Goal: Task Accomplishment & Management: Use online tool/utility

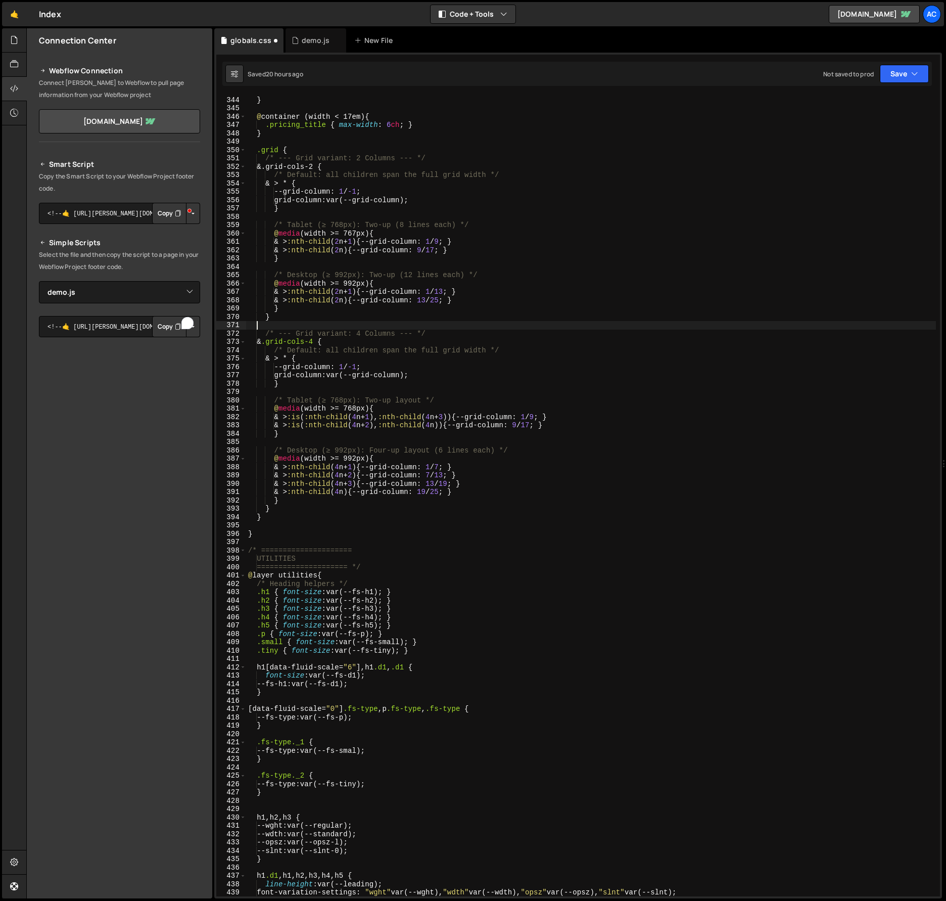
select select "48149"
click at [380, 43] on div "New File" at bounding box center [375, 40] width 42 height 10
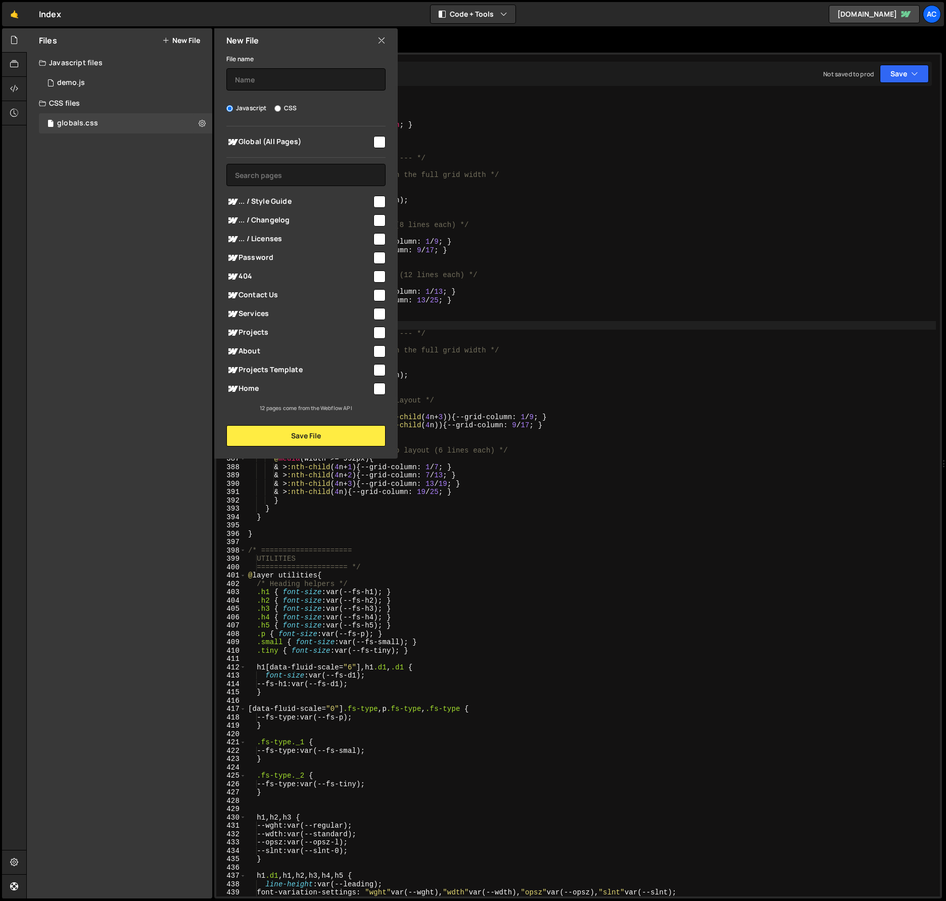
click at [280, 106] on input "CSS" at bounding box center [278, 108] width 7 height 7
radio input "true"
click at [245, 109] on label "Javascript" at bounding box center [247, 108] width 40 height 10
click at [233, 109] on input "Javascript" at bounding box center [230, 108] width 7 height 7
radio input "true"
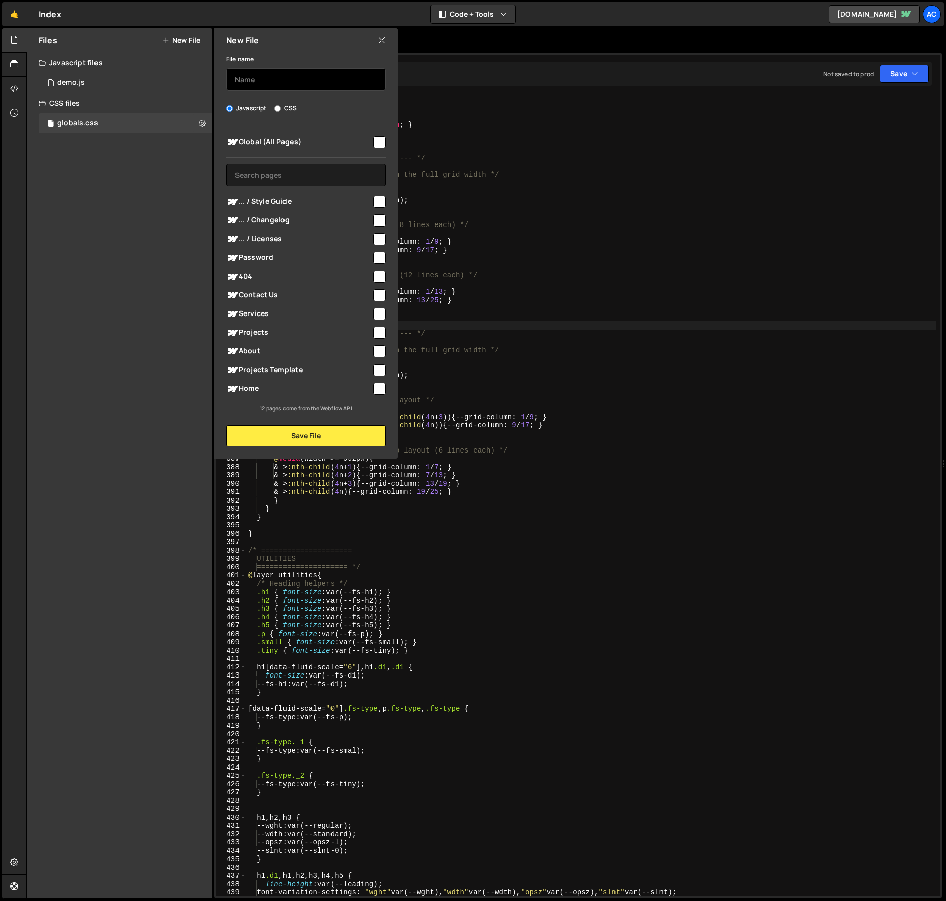
click at [288, 82] on input "text" at bounding box center [306, 79] width 159 height 22
type input "globals.scss"
click at [324, 437] on button "Save File" at bounding box center [306, 435] width 159 height 21
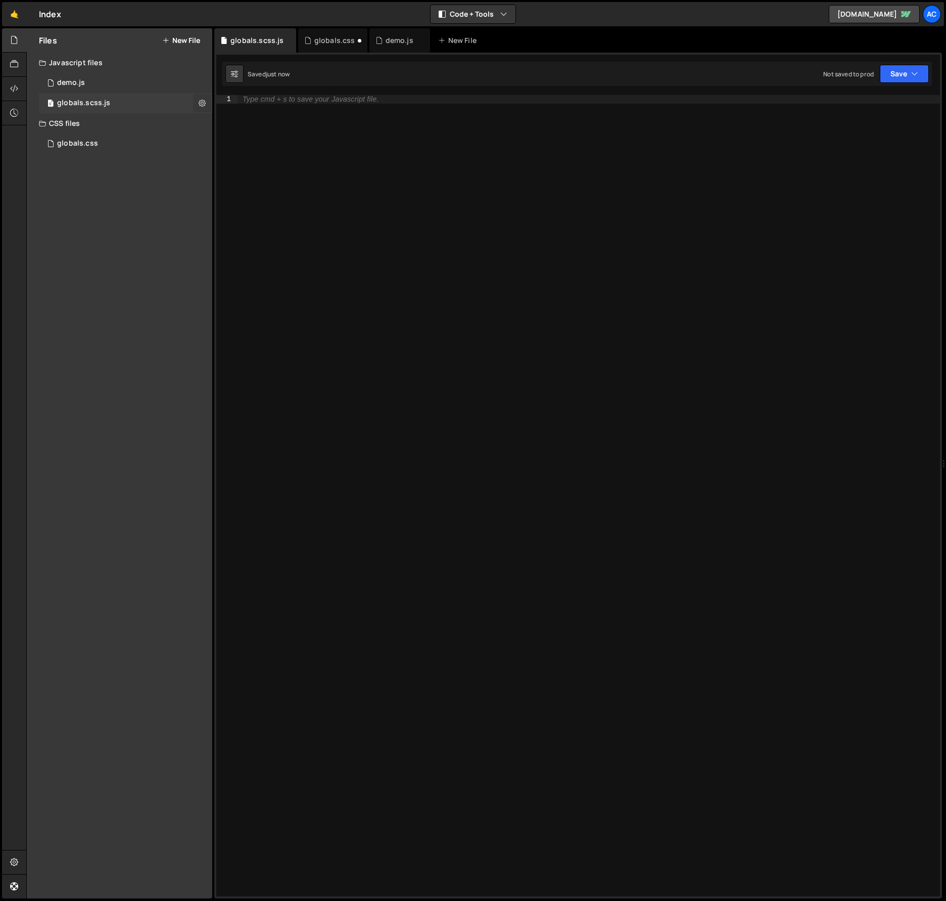
click at [201, 102] on icon at bounding box center [202, 103] width 7 height 10
click at [268, 146] on button "Edit External Scripts" at bounding box center [263, 144] width 99 height 20
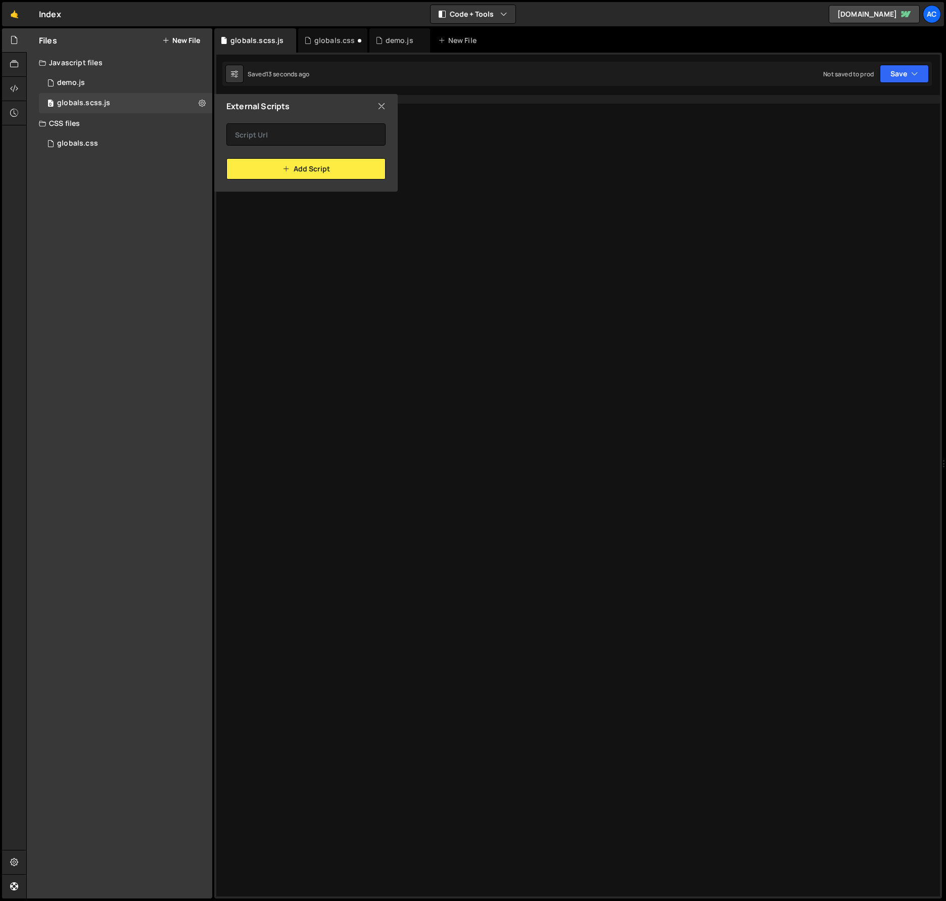
drag, startPoint x: 381, startPoint y: 108, endPoint x: 363, endPoint y: 105, distance: 18.4
click at [381, 108] on icon at bounding box center [382, 106] width 8 height 11
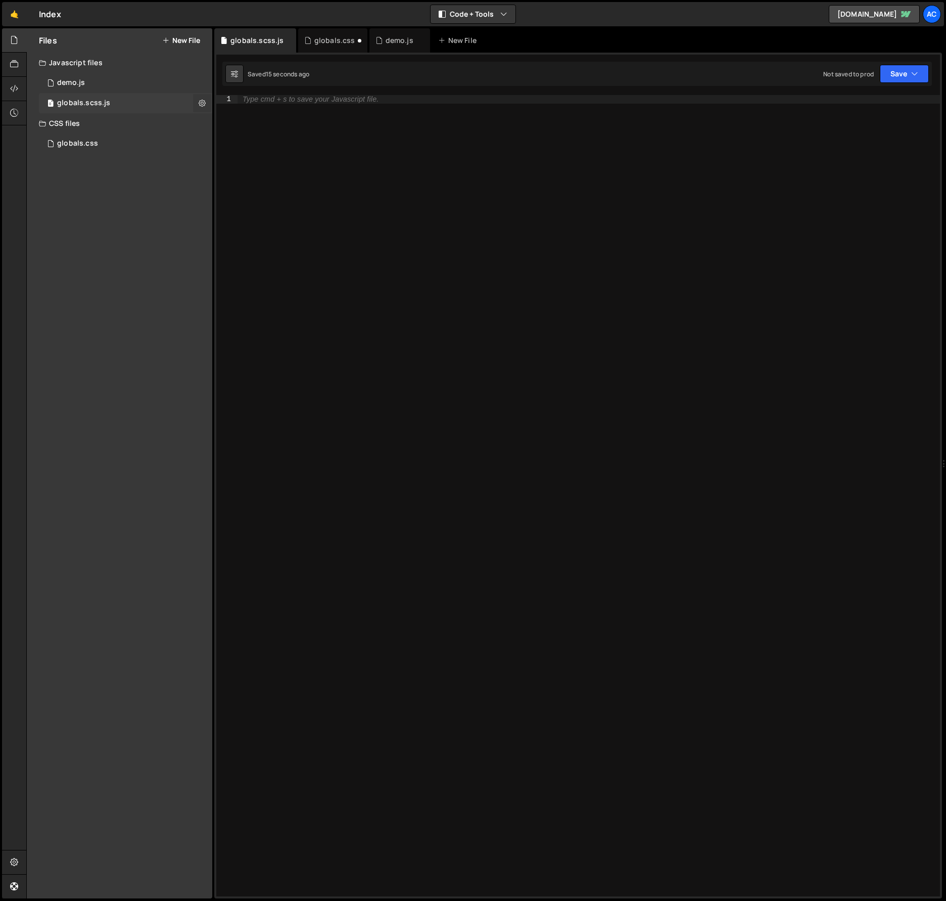
click at [201, 102] on icon at bounding box center [202, 103] width 7 height 10
type input "globals.scss"
radio input "true"
click at [267, 128] on button "Edit File Settings" at bounding box center [263, 124] width 99 height 20
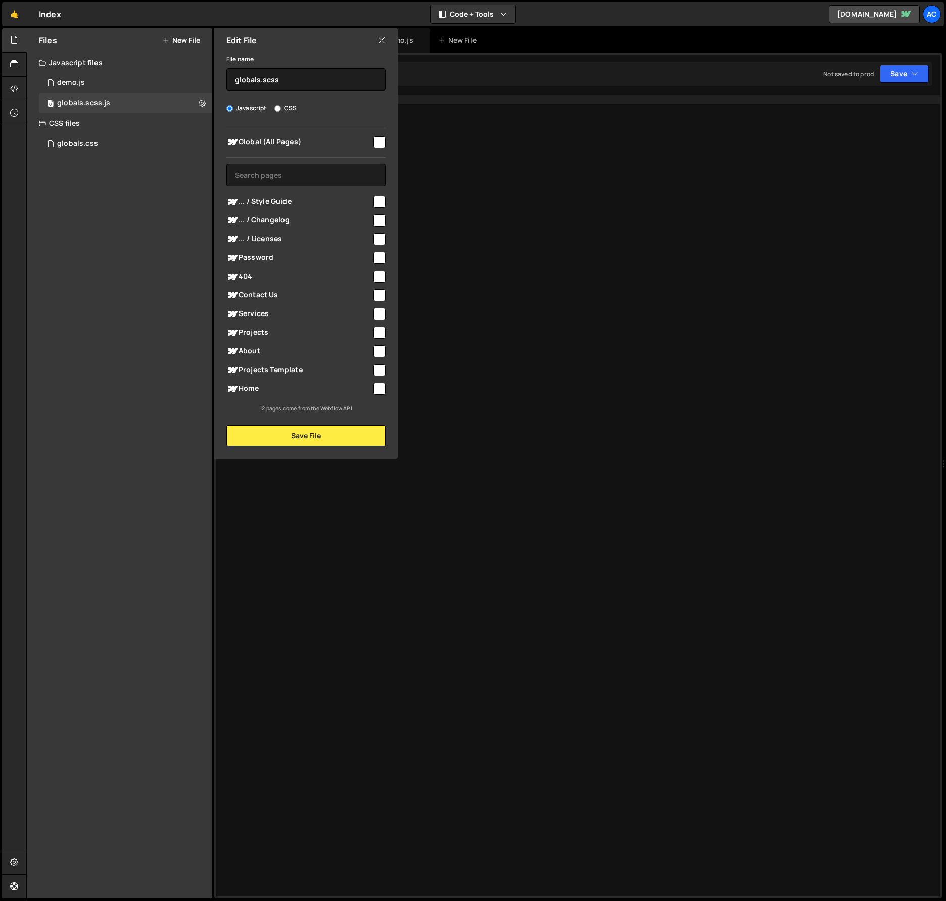
click at [382, 39] on icon at bounding box center [382, 40] width 8 height 11
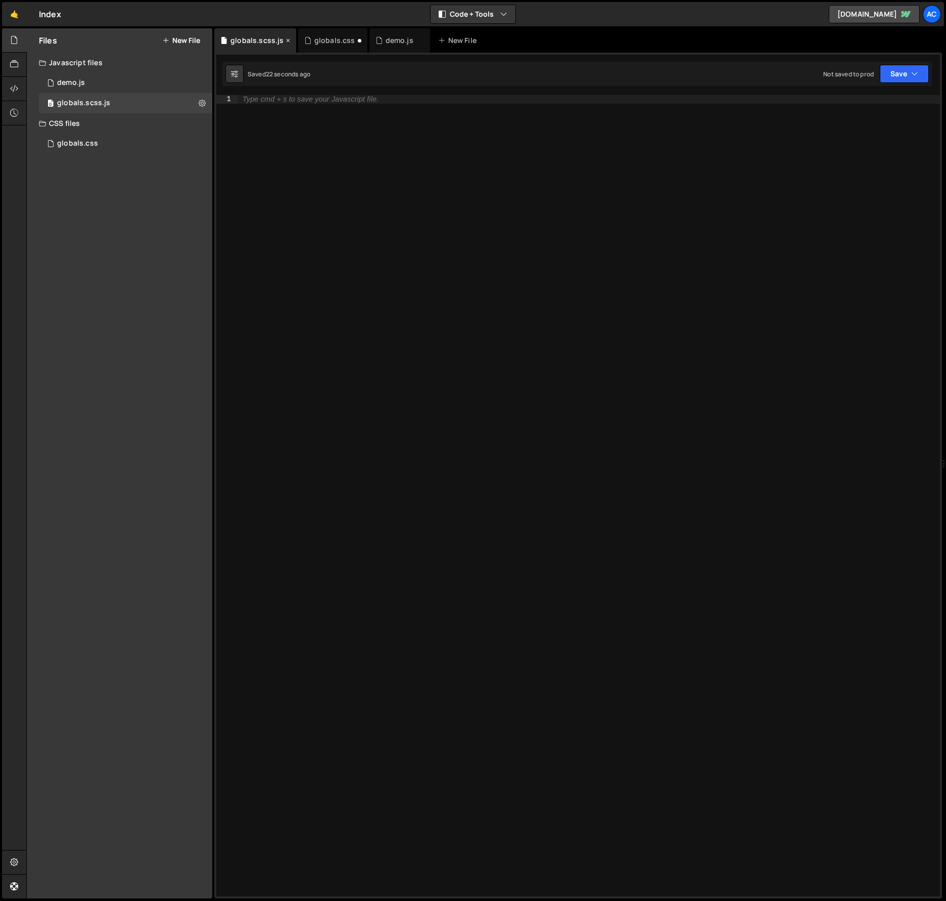
click at [268, 41] on div "globals.scss.js" at bounding box center [257, 40] width 53 height 10
click at [201, 101] on icon at bounding box center [202, 103] width 7 height 10
click at [266, 167] on button "Delete File" at bounding box center [263, 165] width 99 height 20
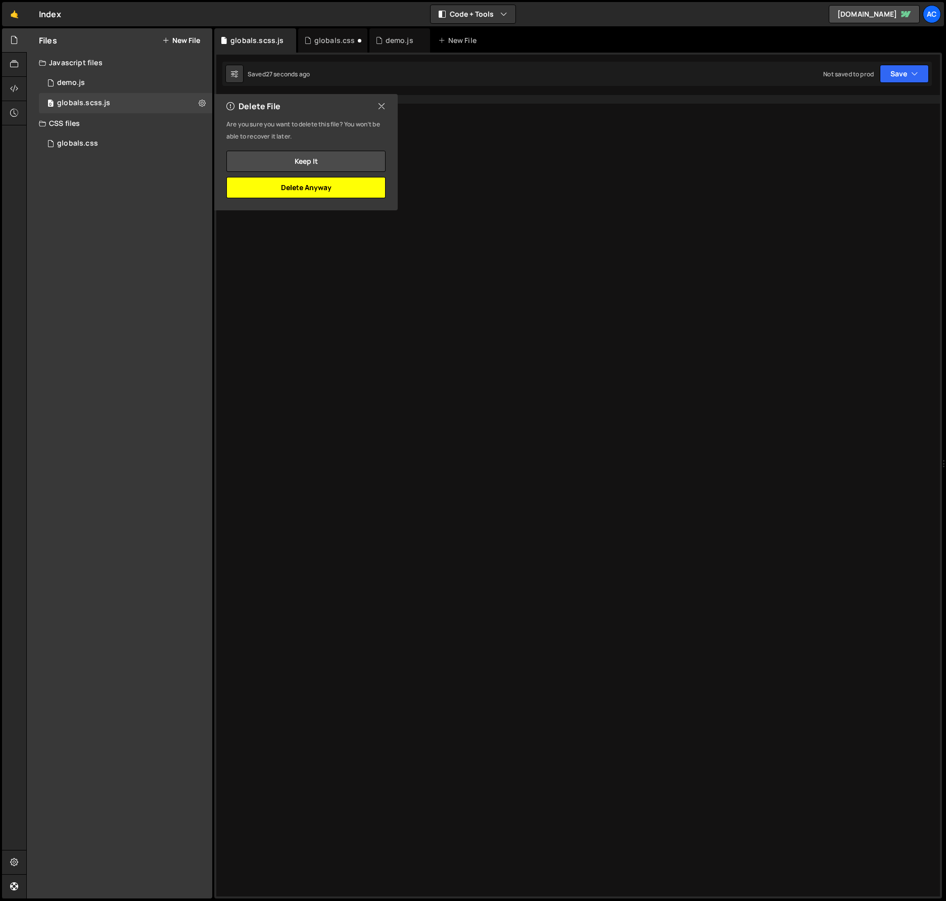
click at [299, 190] on button "Delete Anyway" at bounding box center [306, 187] width 159 height 21
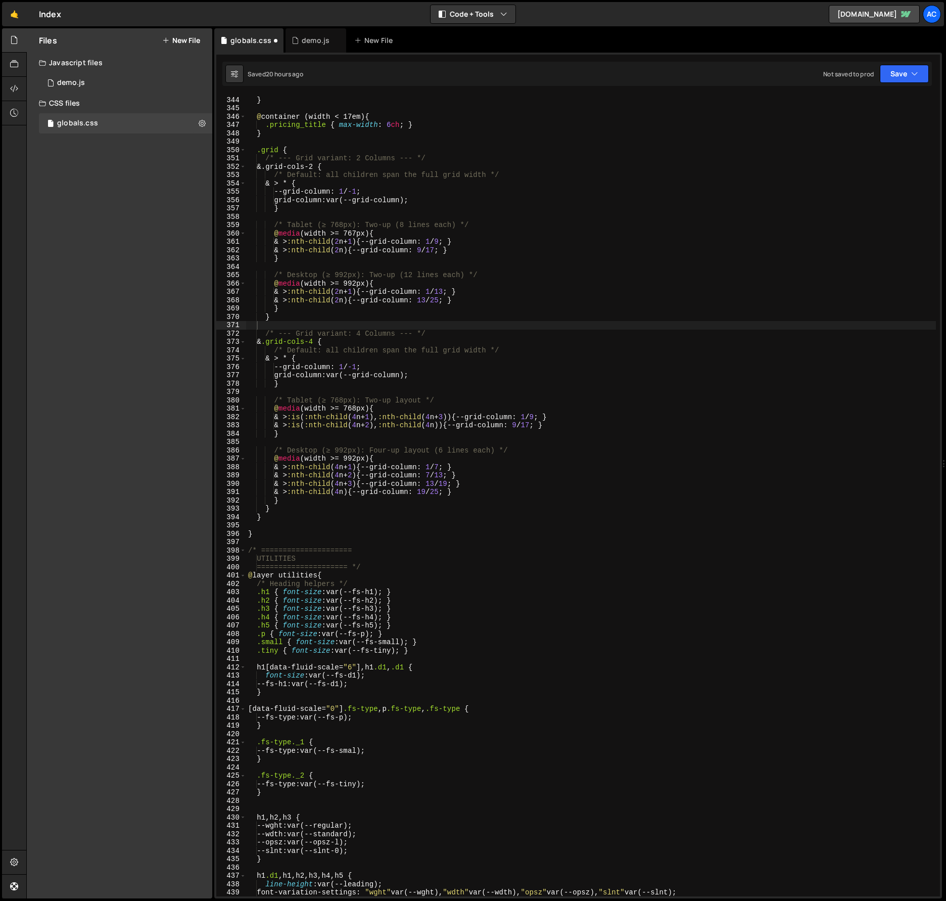
scroll to position [544, 0]
